Goal: Find specific page/section: Find specific page/section

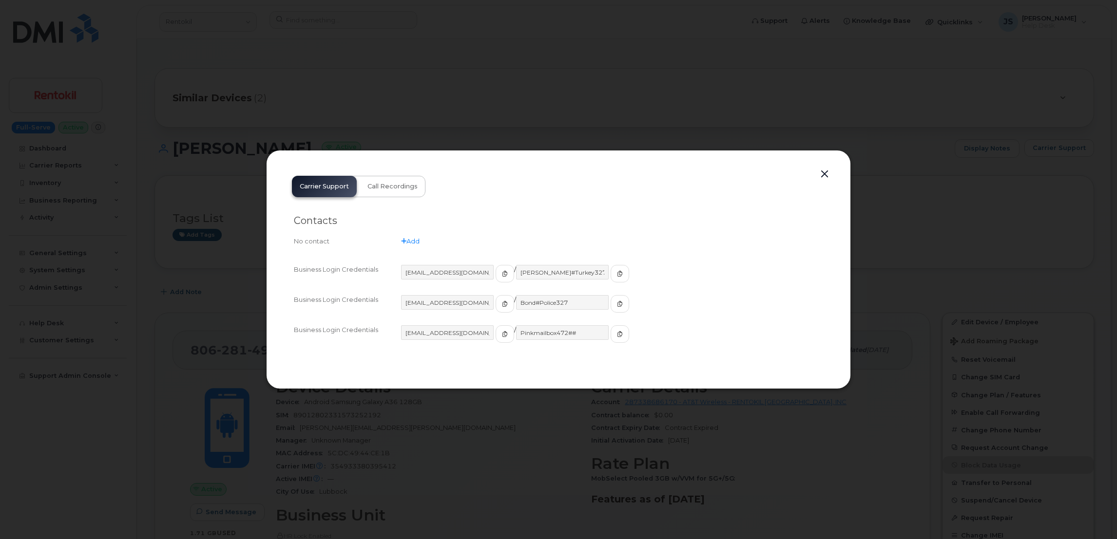
click at [426, 84] on div at bounding box center [558, 269] width 1117 height 539
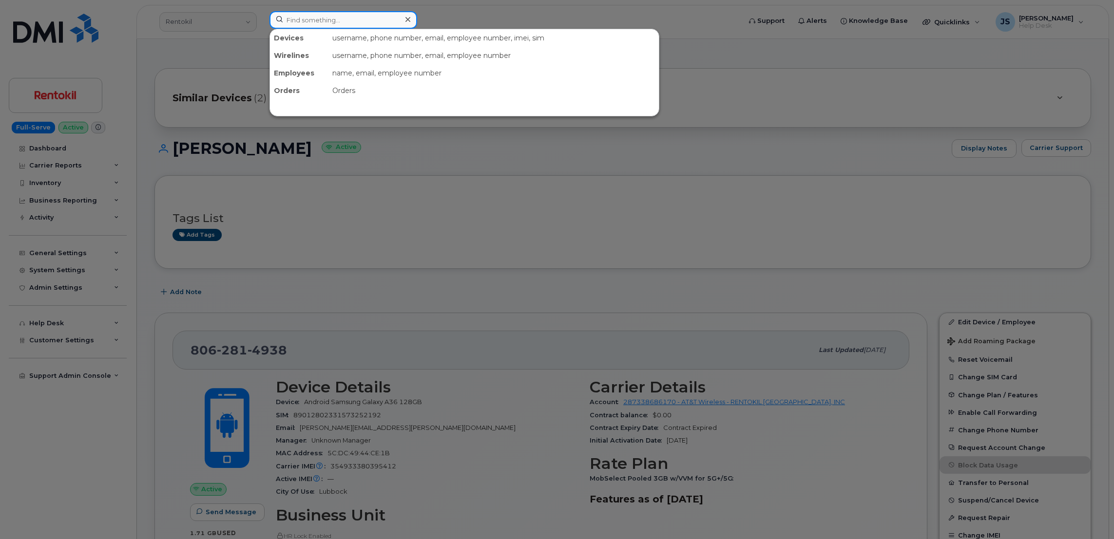
paste input "5012056677"
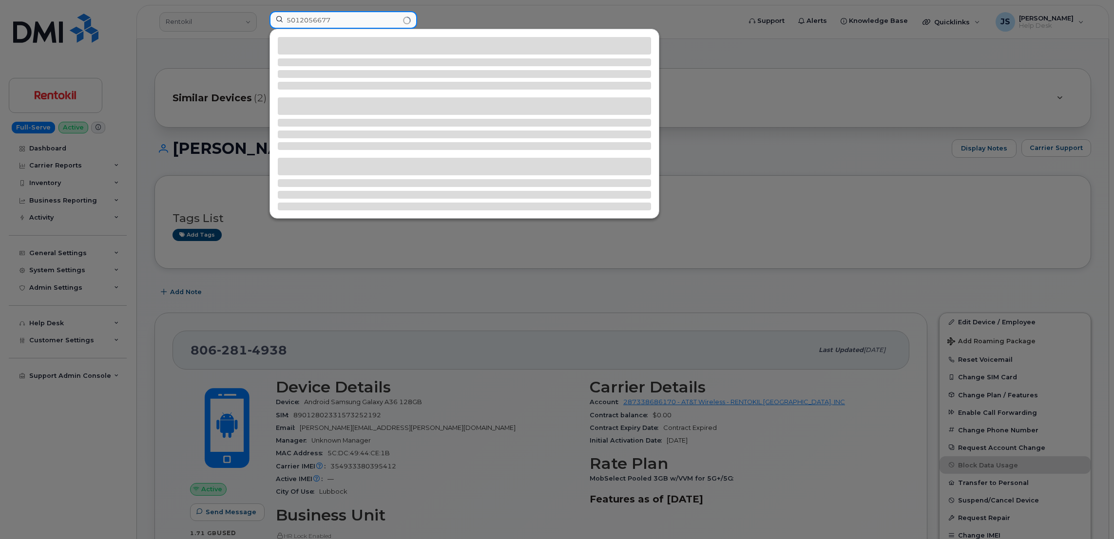
type input "5012056677"
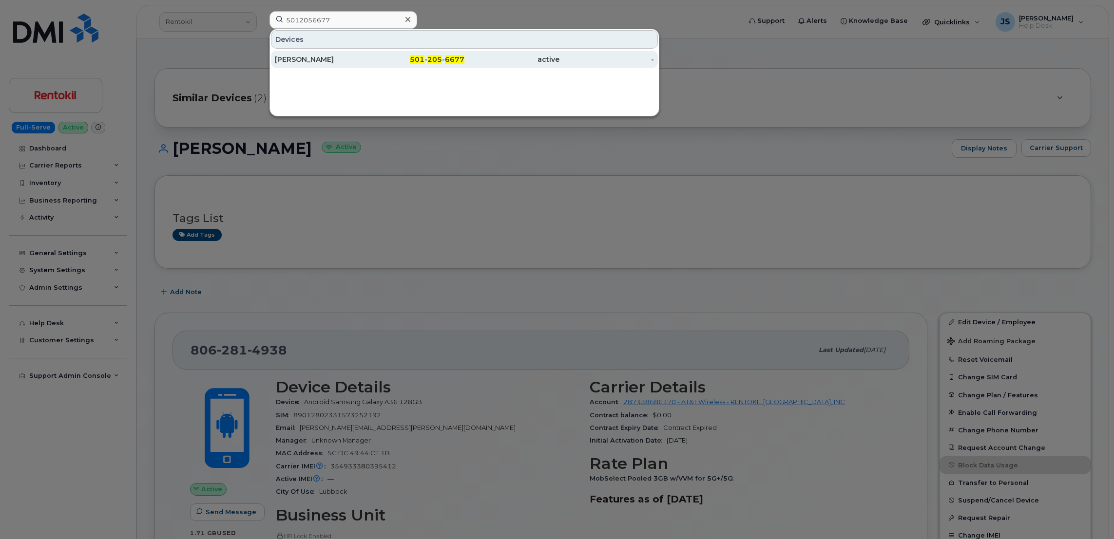
click at [312, 62] on div "[PERSON_NAME]" at bounding box center [322, 60] width 95 height 10
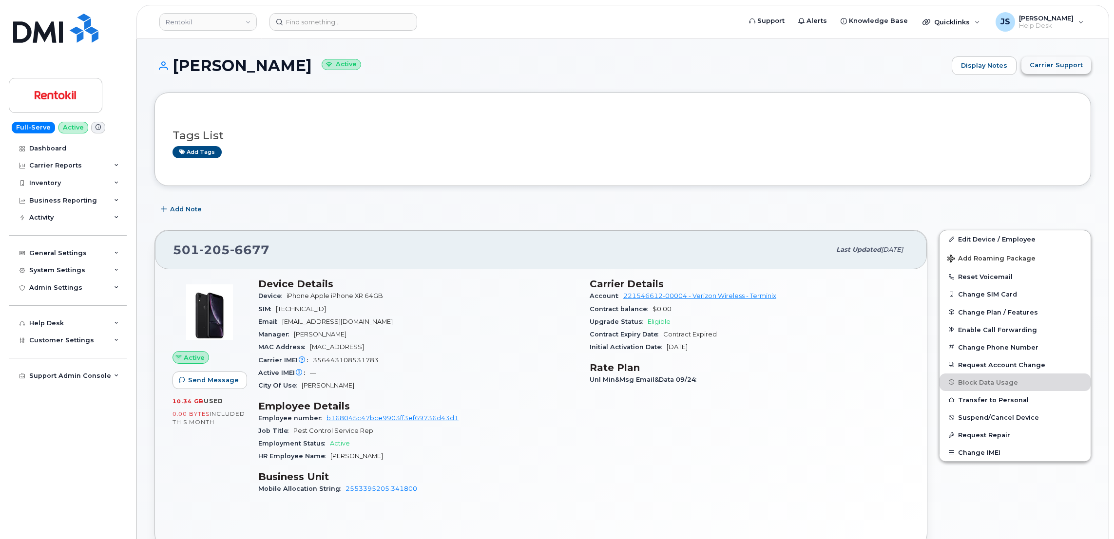
click at [1060, 65] on span "Carrier Support" at bounding box center [1055, 64] width 53 height 9
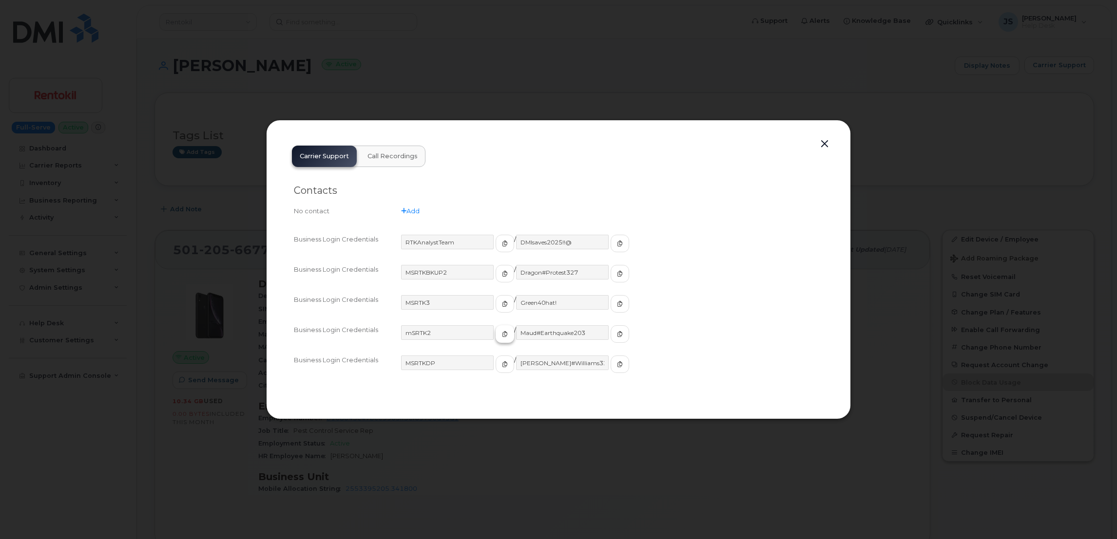
click at [502, 332] on icon "button" at bounding box center [505, 334] width 6 height 6
click at [615, 339] on span "button" at bounding box center [619, 334] width 9 height 9
